Goal: Task Accomplishment & Management: Complete application form

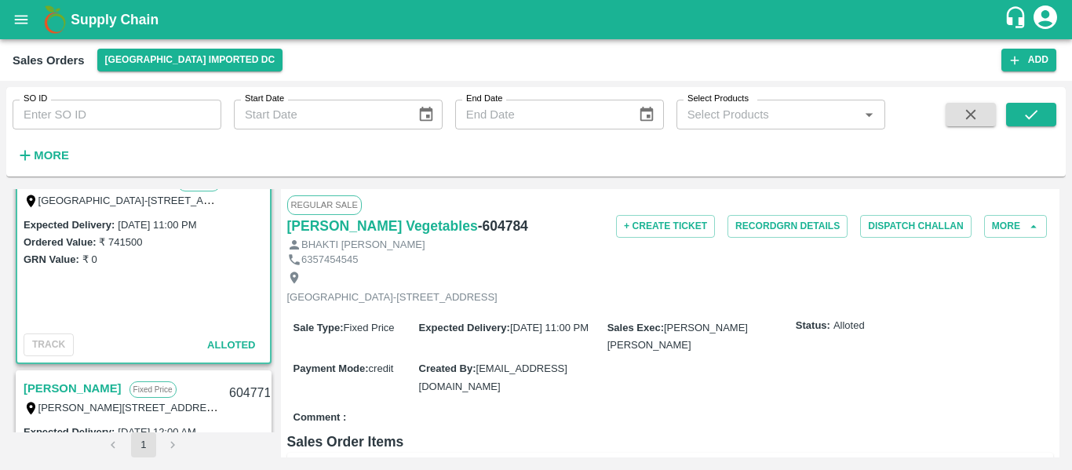
scroll to position [39, 0]
click at [79, 389] on link "[PERSON_NAME]" at bounding box center [73, 389] width 98 height 20
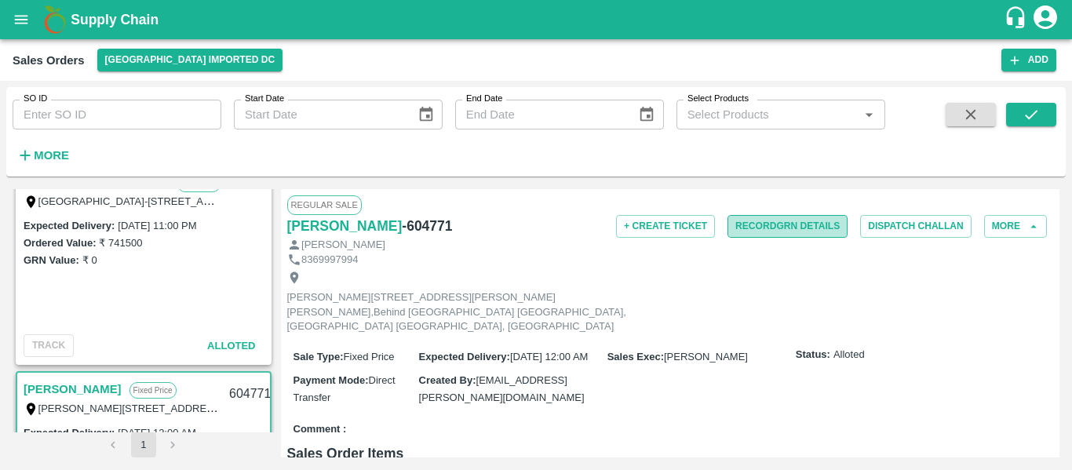
click at [751, 232] on button "Record GRN Details" at bounding box center [787, 226] width 120 height 23
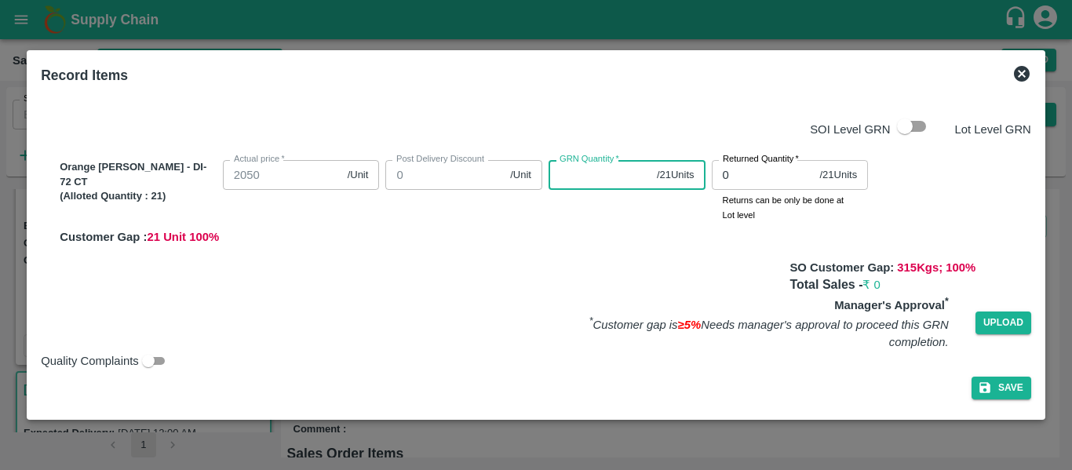
click at [599, 180] on input "GRN Quantity   *" at bounding box center [600, 175] width 102 height 30
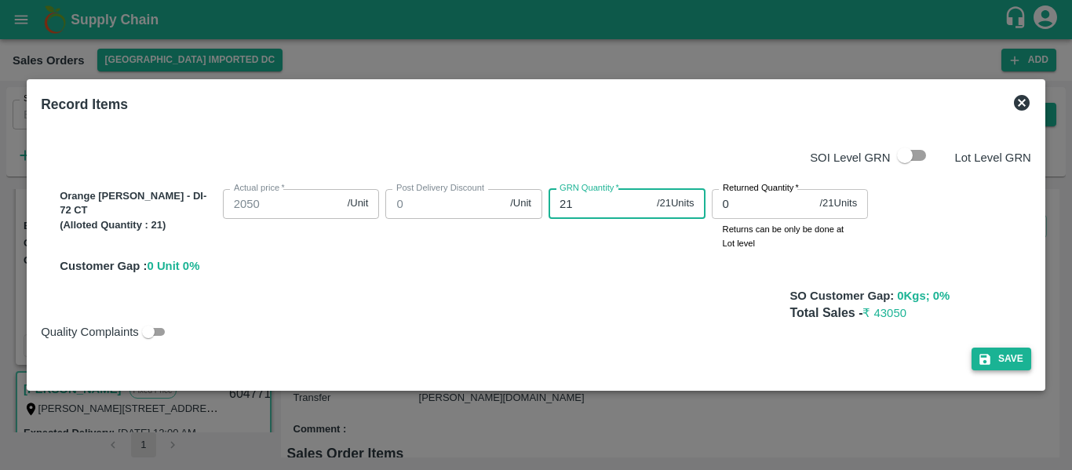
type input "21"
click at [1004, 367] on button "Save" at bounding box center [1001, 359] width 60 height 23
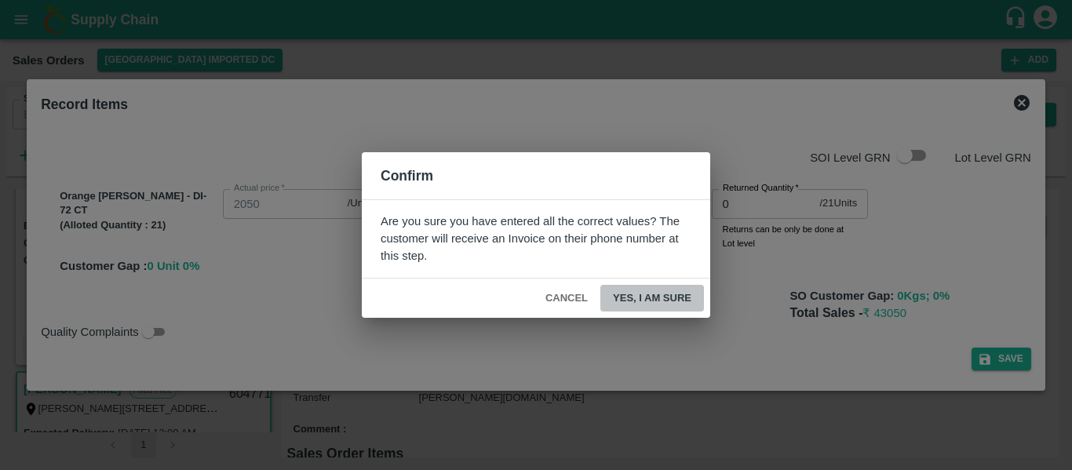
click at [651, 293] on button "Yes, I am sure" at bounding box center [652, 298] width 104 height 27
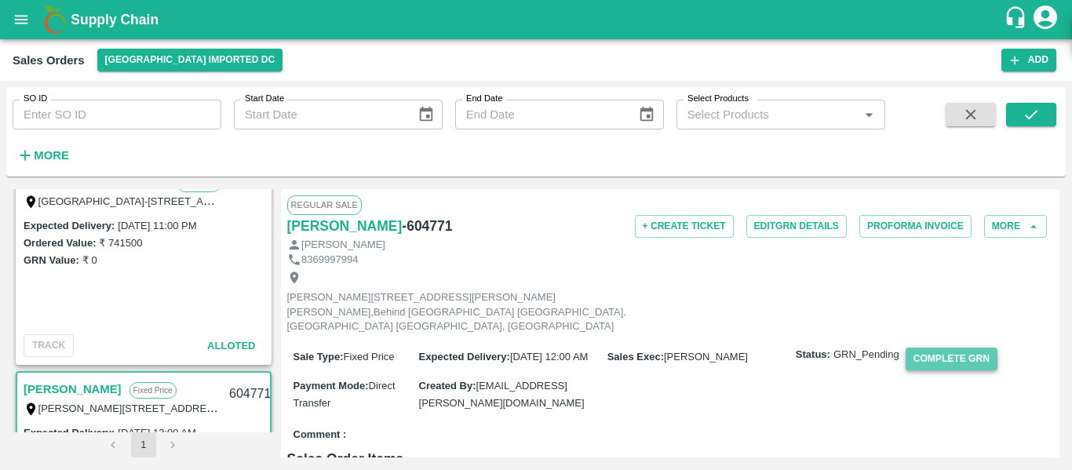
click at [968, 355] on button "Complete GRN" at bounding box center [952, 359] width 92 height 23
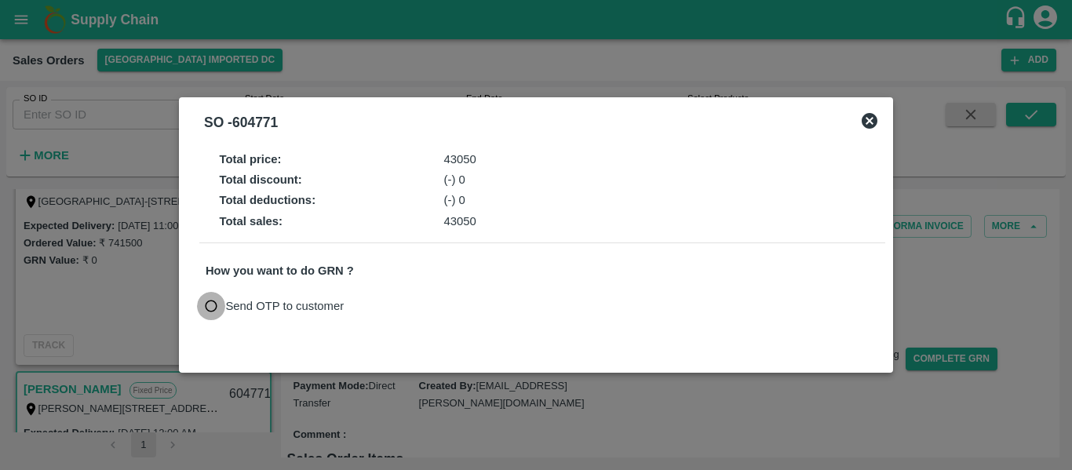
click at [218, 311] on input "Send OTP to customer" at bounding box center [211, 306] width 29 height 29
radio input "true"
click at [371, 300] on button "Send OTP" at bounding box center [388, 306] width 64 height 23
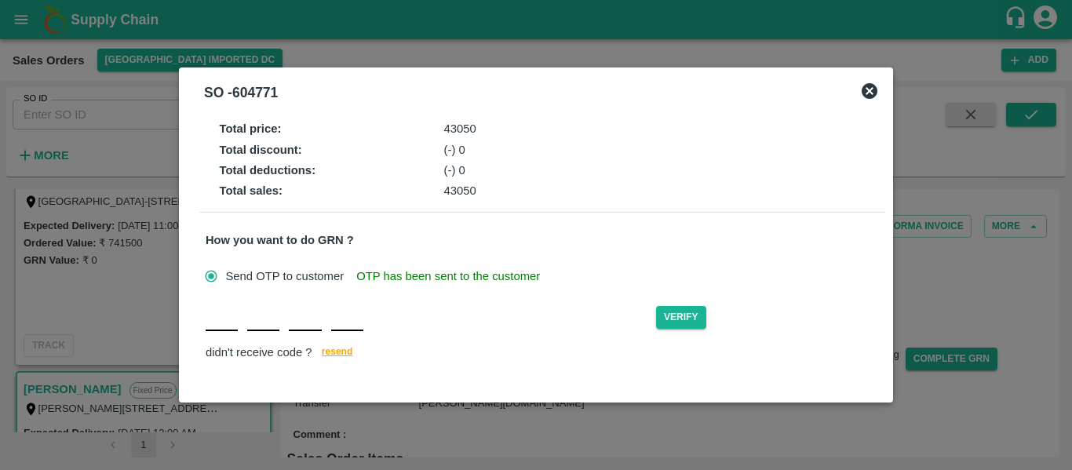
click at [222, 335] on div "Verify didn't receive code ? [GEOGRAPHIC_DATA]" at bounding box center [542, 333] width 673 height 60
type input "P"
type input "I"
type input "V"
type input "H"
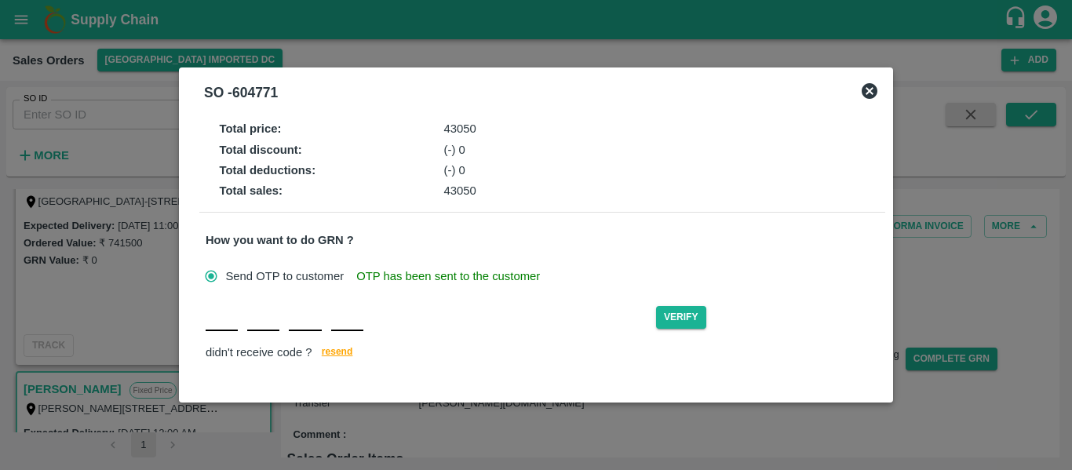
type input "P"
type input "I"
type input "B"
type input "H"
click at [694, 326] on button "Verify" at bounding box center [681, 317] width 50 height 23
